Goal: Check status: Check status

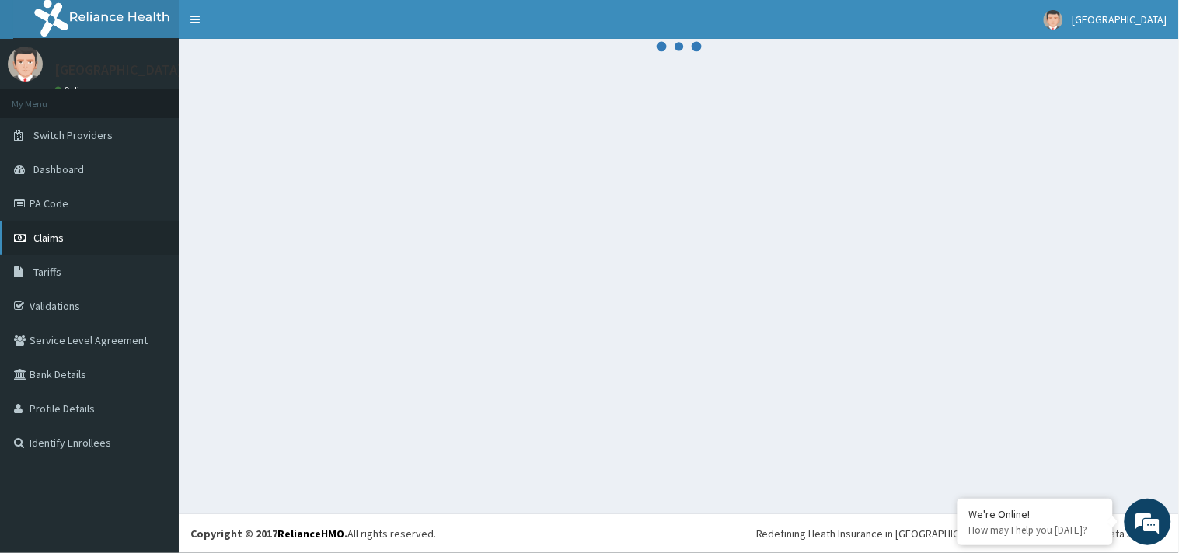
click at [99, 233] on link "Claims" at bounding box center [89, 238] width 179 height 34
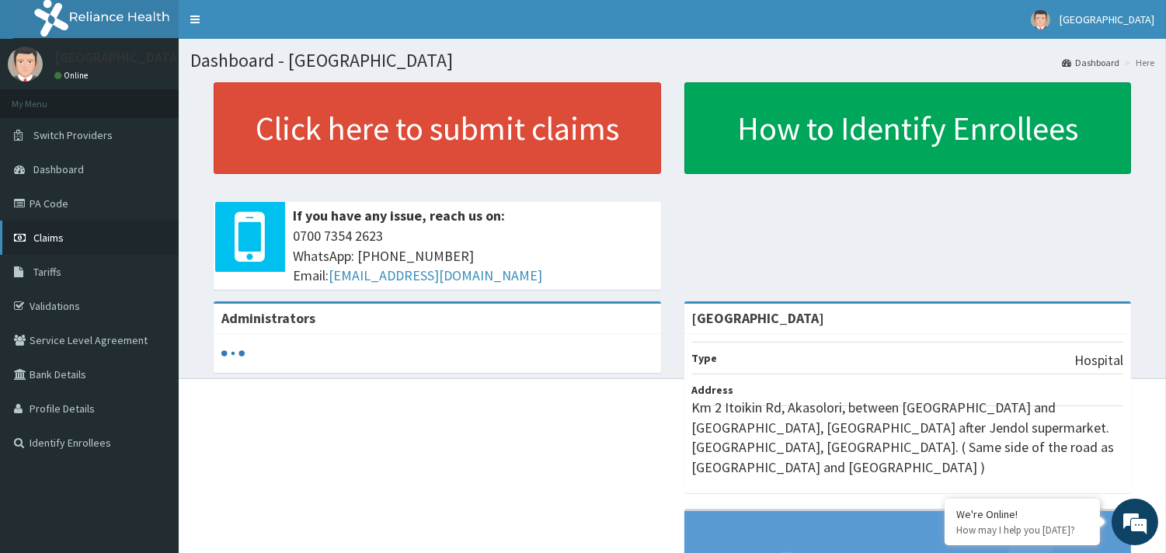
click at [85, 232] on link "Claims" at bounding box center [89, 238] width 179 height 34
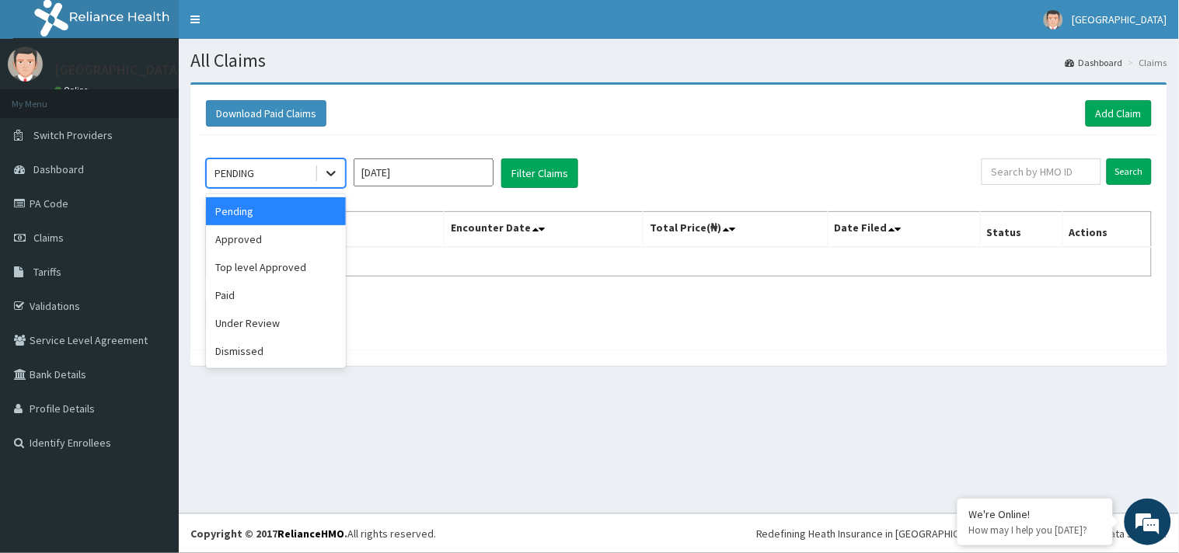
click at [332, 179] on icon at bounding box center [331, 173] width 16 height 16
click at [298, 315] on div "Under Review" at bounding box center [276, 323] width 140 height 28
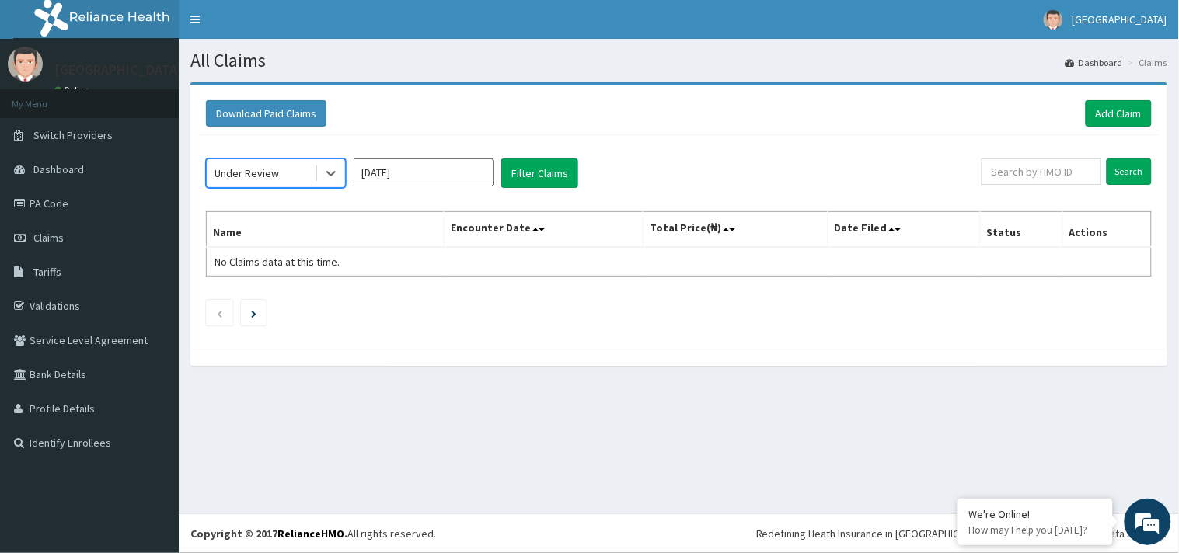
click at [443, 171] on input "Sep 2025" at bounding box center [424, 173] width 140 height 28
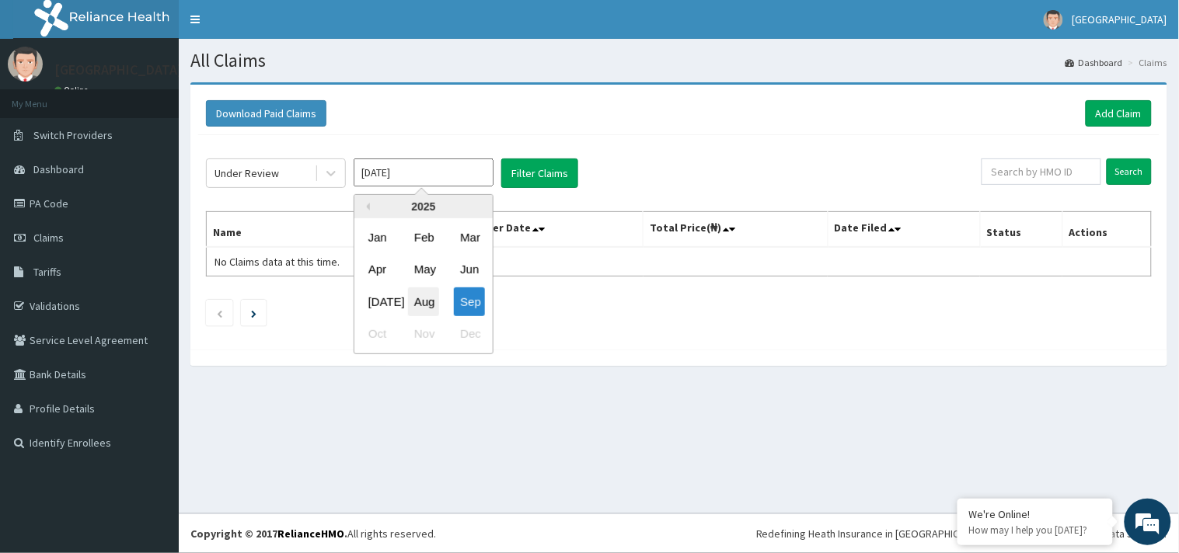
click at [430, 299] on div "Aug" at bounding box center [423, 301] width 31 height 29
type input "Aug 2025"
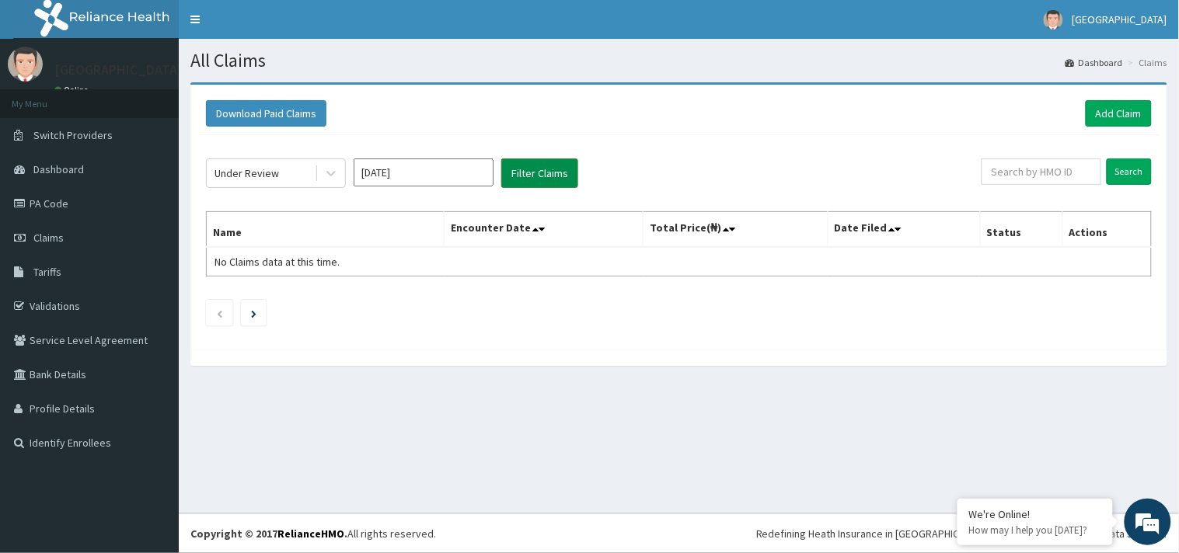
click at [555, 167] on button "Filter Claims" at bounding box center [539, 174] width 77 height 30
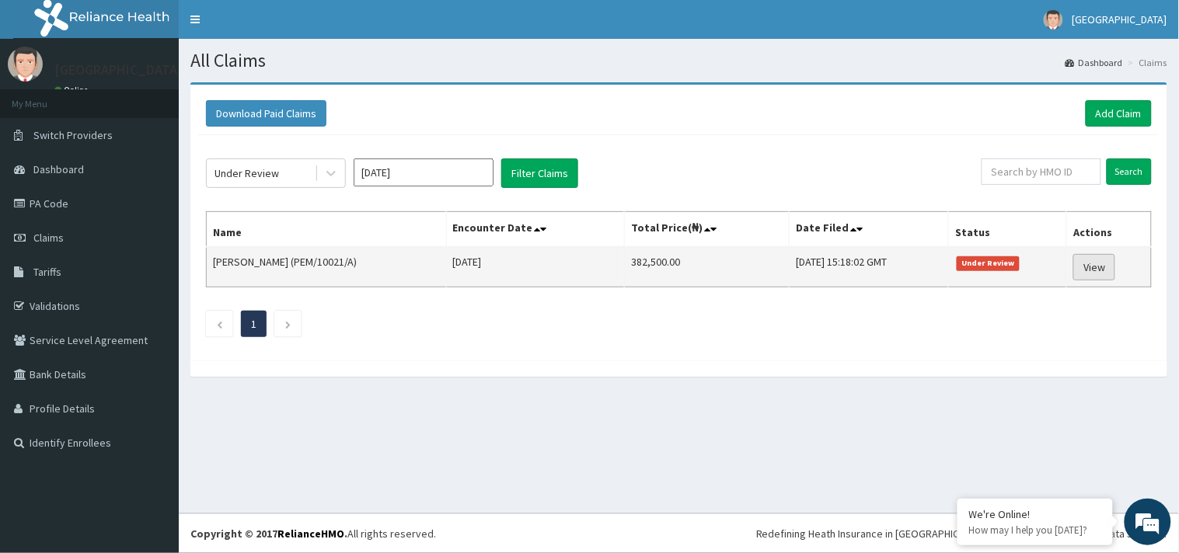
click at [1094, 270] on link "View" at bounding box center [1094, 267] width 42 height 26
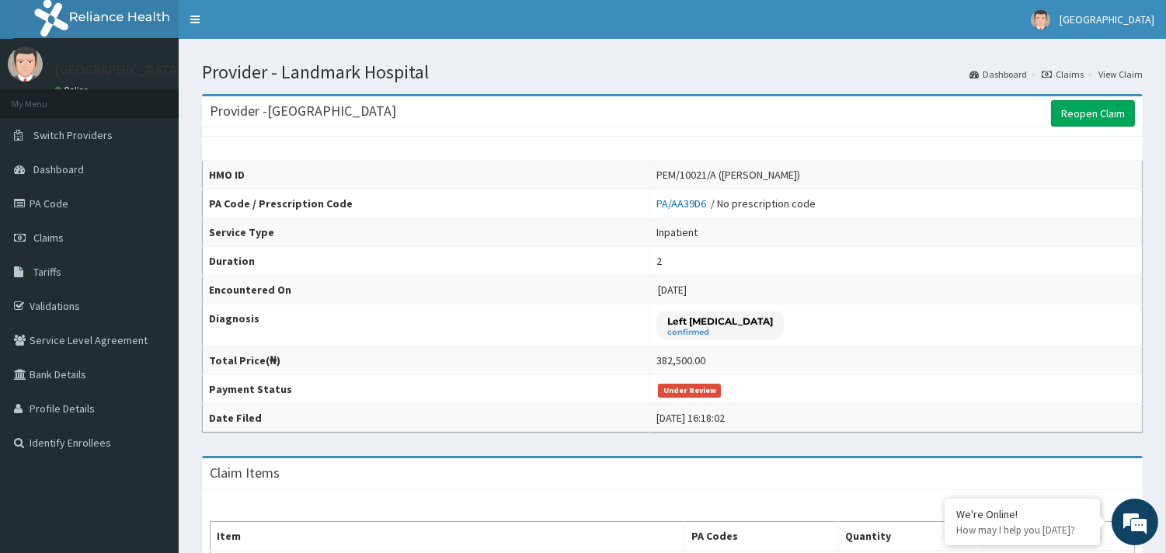
scroll to position [482, 0]
